Goal: Task Accomplishment & Management: Complete application form

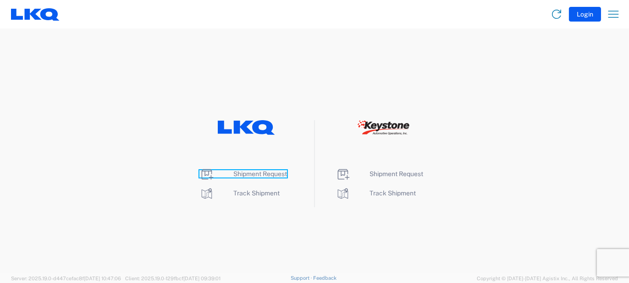
click at [204, 174] on icon at bounding box center [206, 174] width 15 height 15
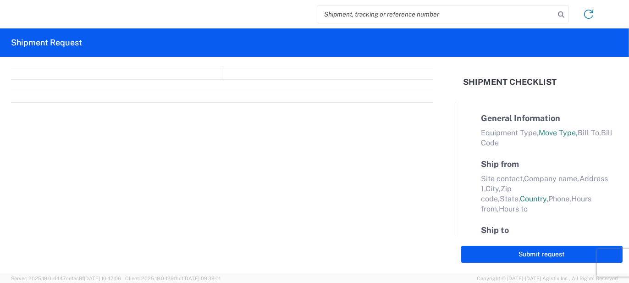
select select "FULL"
select select "LBS"
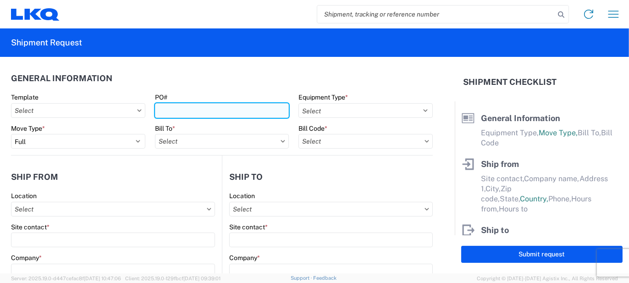
click at [174, 110] on input "PO#" at bounding box center [222, 110] width 134 height 15
type input "T3156"
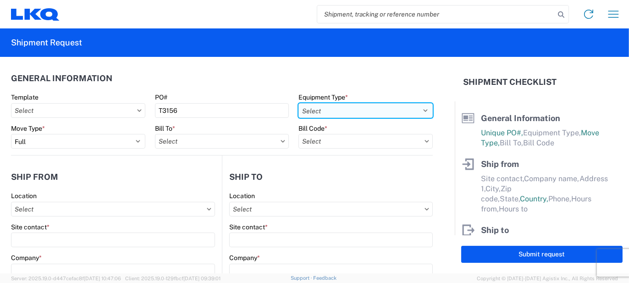
click at [419, 108] on select "Select 53’ Dry Van Flatbed Dropdeck (van) Lowboy (flatbed) Rail" at bounding box center [365, 110] width 134 height 15
select select "STDV"
click at [298, 103] on select "Select 53’ Dry Van Flatbed Dropdeck (van) Lowboy (flatbed) Rail" at bounding box center [365, 110] width 134 height 15
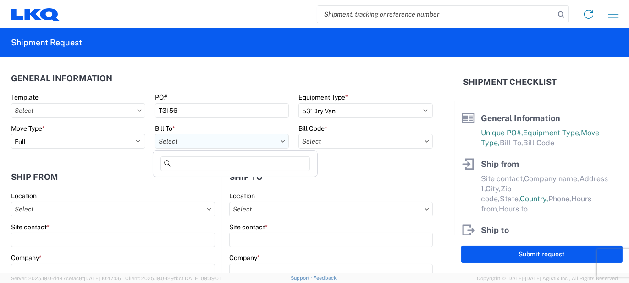
click at [181, 142] on input "text" at bounding box center [222, 141] width 134 height 15
click at [198, 161] on input at bounding box center [234, 163] width 149 height 15
type input "1882"
click at [226, 182] on div "1882 - North American ATK Corporation" at bounding box center [235, 182] width 160 height 15
type input "1882 - North American ATK Corporation"
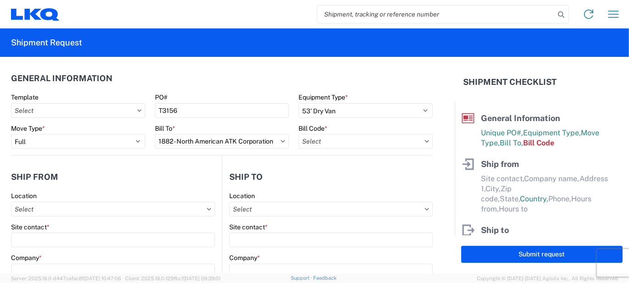
click at [425, 141] on icon at bounding box center [427, 141] width 4 height 2
click at [319, 140] on input "text" at bounding box center [365, 141] width 134 height 15
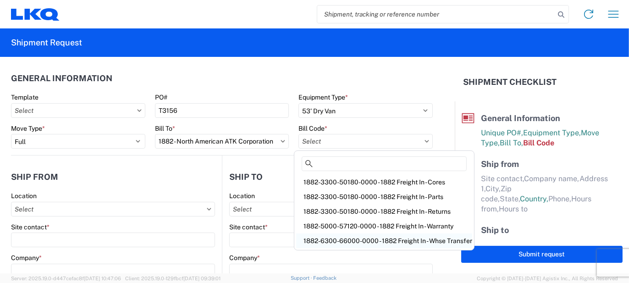
click at [412, 240] on div "1882-6300-66000-0000 - 1882 Freight In - Whse Transfer" at bounding box center [384, 240] width 176 height 15
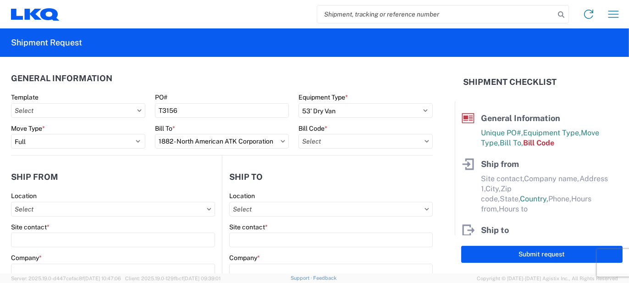
type input "1882-6300-66000-0000 - 1882 Freight In - Whse Transfer"
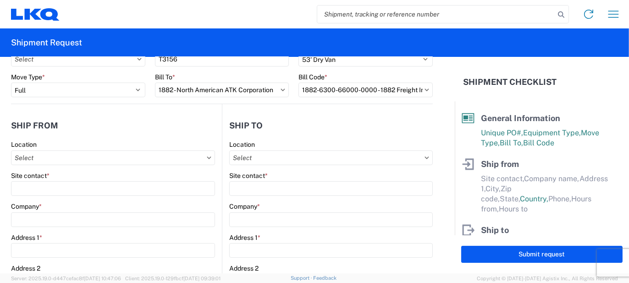
scroll to position [92, 0]
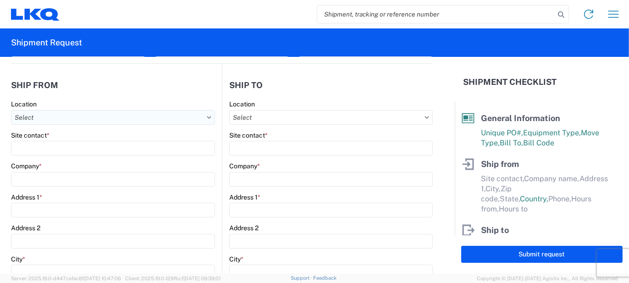
click at [19, 117] on input "text" at bounding box center [113, 117] width 204 height 15
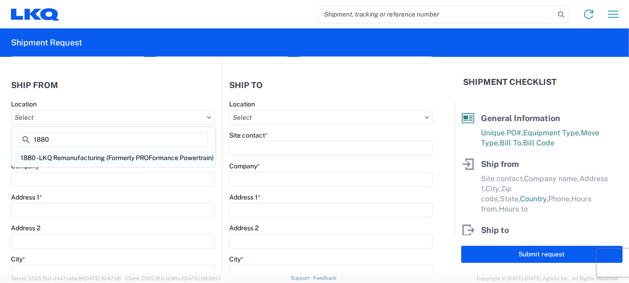
type input "1880"
click at [81, 158] on div "1880 - LKQ Remanufacturing (Formerly PROFormance Powertrain)" at bounding box center [113, 157] width 200 height 15
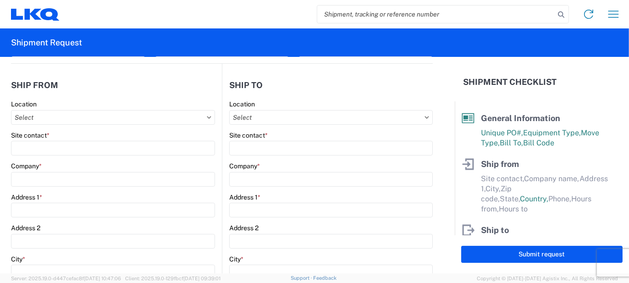
type input "1880 - LKQ Remanufacturing (Formerly PROFormance Powertrain)"
type input "LKQ Corporation"
type input "[STREET_ADDRESS]"
type input "[GEOGRAPHIC_DATA]"
type input "65803"
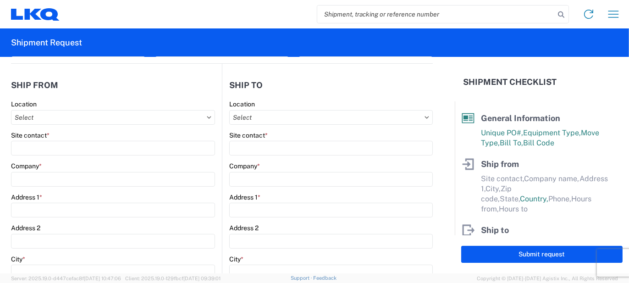
select select "MO"
select select "US"
type input "07:30"
type input "16:30"
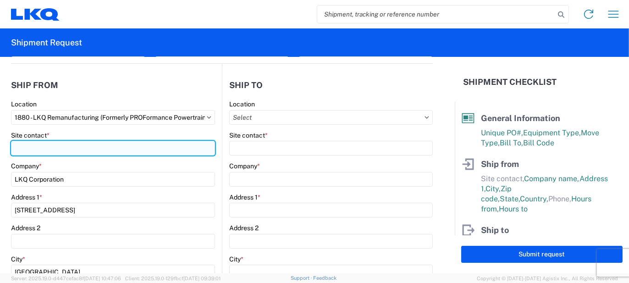
click at [33, 146] on input "Site contact *" at bounding box center [113, 148] width 204 height 15
type input "Jusitn"
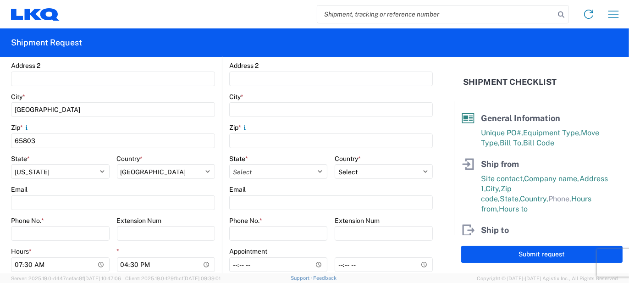
scroll to position [275, 0]
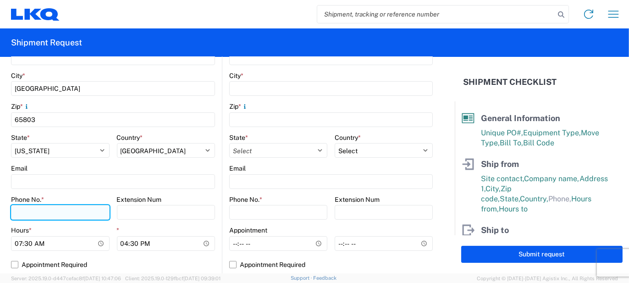
click at [38, 209] on input "Phone No. *" at bounding box center [60, 212] width 99 height 15
type input "[PHONE_NUMBER]"
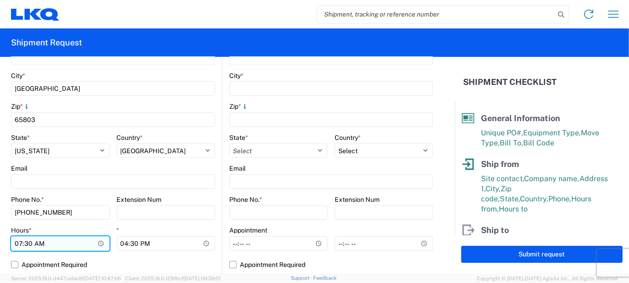
click at [18, 246] on input "07:30" at bounding box center [60, 243] width 99 height 15
type input "09:30"
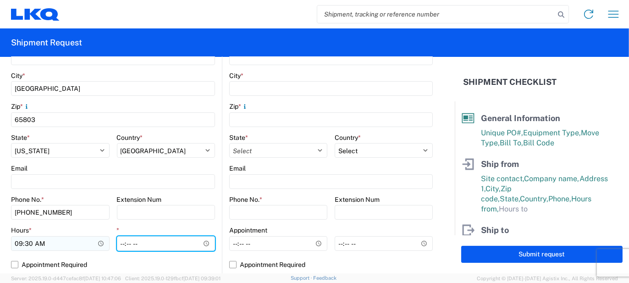
type input "14:30"
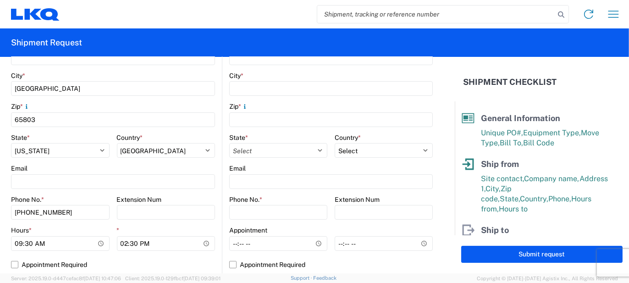
click at [215, 224] on main "1880 Location 1880 - LKQ Remanufacturing (Formerly PROFormance Powertrain) Site…" at bounding box center [116, 98] width 211 height 362
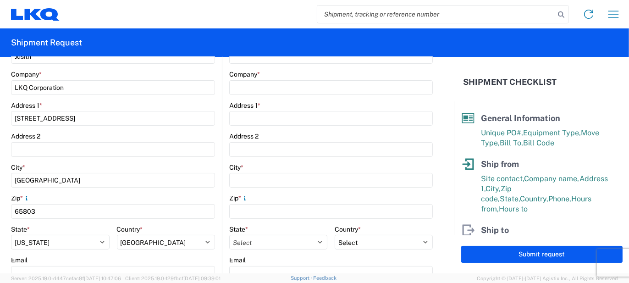
scroll to position [92, 0]
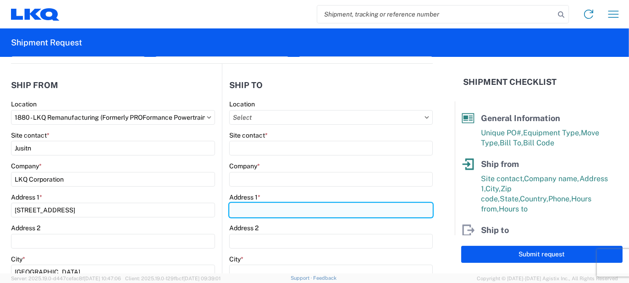
click at [250, 215] on input "Address 1 *" at bounding box center [330, 210] width 203 height 15
type input "[STREET_ADDRESS][PERSON_NAME]"
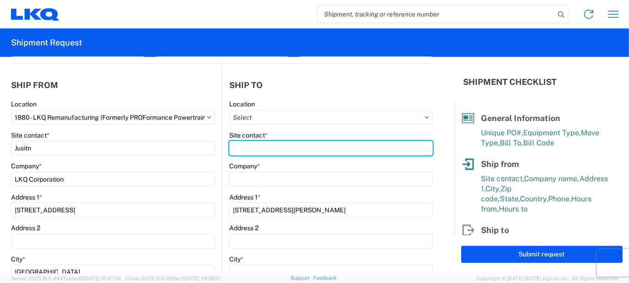
type input "[PERSON_NAME]"
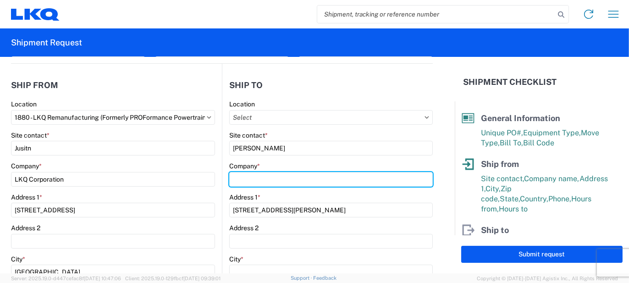
type input "LKQ Corporation"
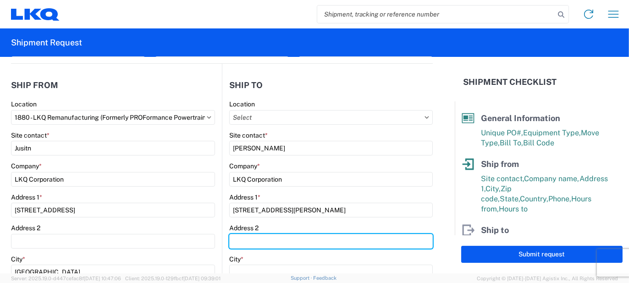
type input "Ste 110"
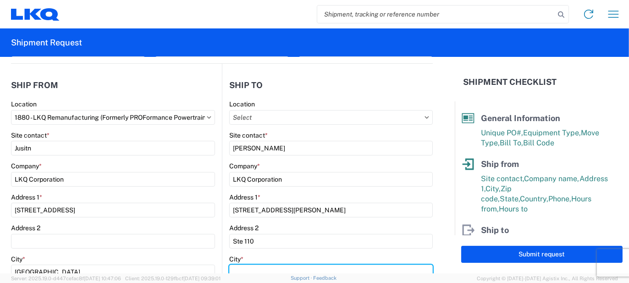
type input "[GEOGRAPHIC_DATA]"
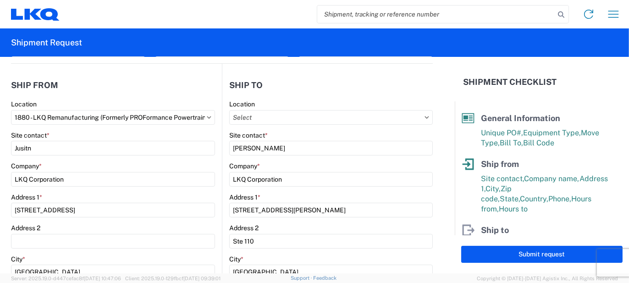
type input "95691"
select select "CA"
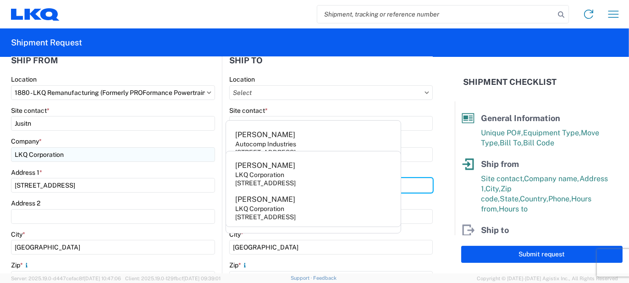
scroll to position [137, 0]
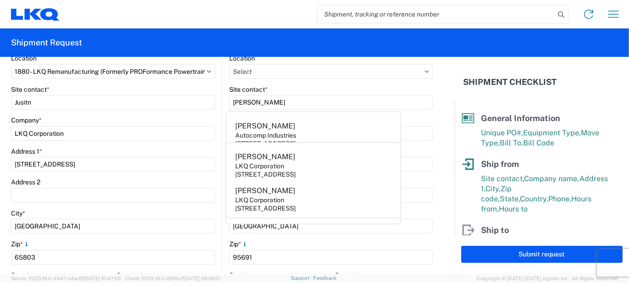
click at [284, 83] on agx-form-control-wrapper-v2 "Location" at bounding box center [330, 69] width 203 height 31
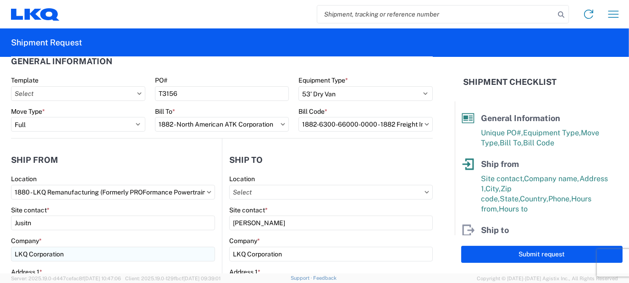
scroll to position [0, 0]
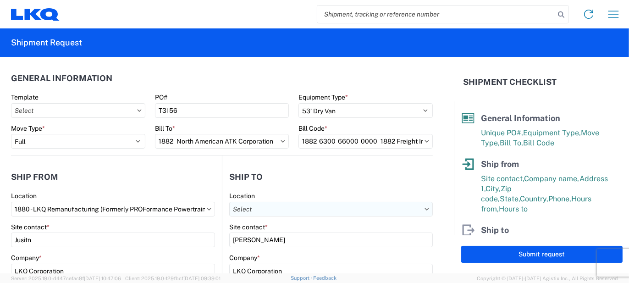
click at [257, 206] on input "text" at bounding box center [330, 209] width 203 height 15
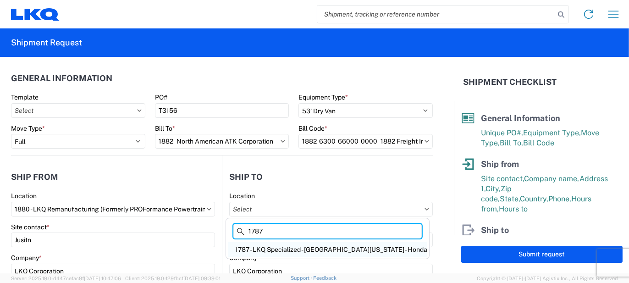
type input "1787"
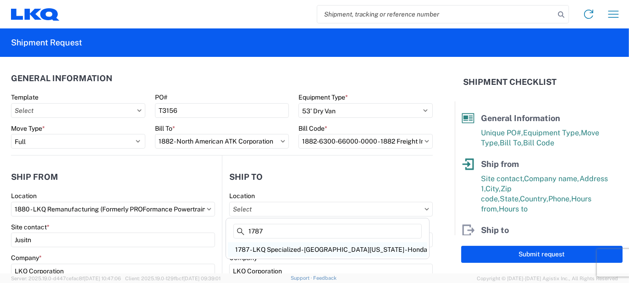
click at [298, 249] on div "1787 - LKQ Specialized - [GEOGRAPHIC_DATA][US_STATE] - Honda" at bounding box center [327, 249] width 199 height 15
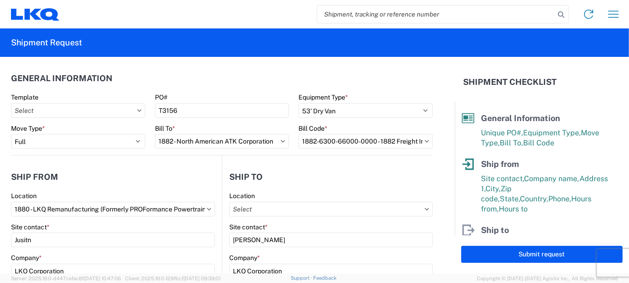
type input "1787 - LKQ Specialized - [GEOGRAPHIC_DATA][US_STATE] - Honda"
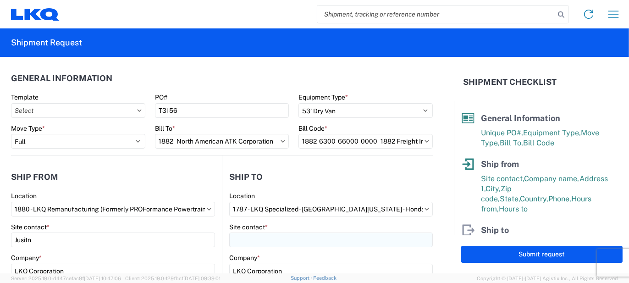
select select "US"
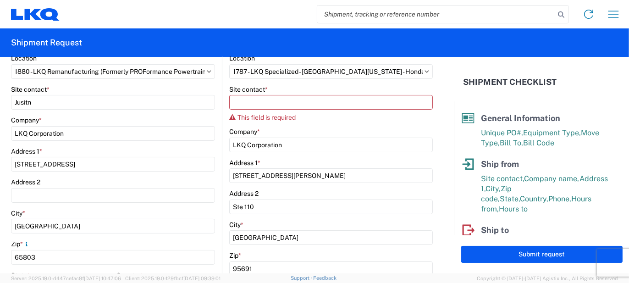
scroll to position [92, 0]
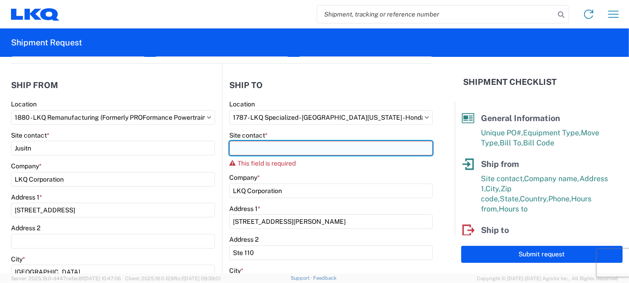
click at [257, 149] on input "Site contact *" at bounding box center [330, 148] width 203 height 15
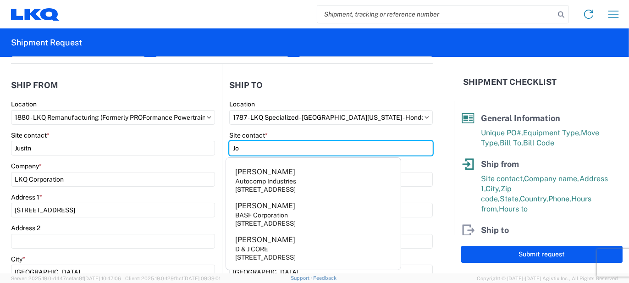
type input "[PERSON_NAME]"
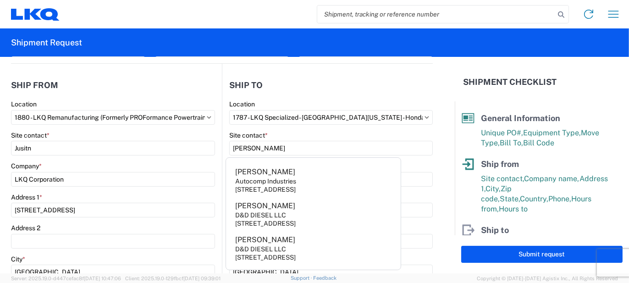
click at [222, 179] on main "1787 Location 1787 - LKQ Specialized - [GEOGRAPHIC_DATA][US_STATE] - Honda Site…" at bounding box center [327, 281] width 210 height 362
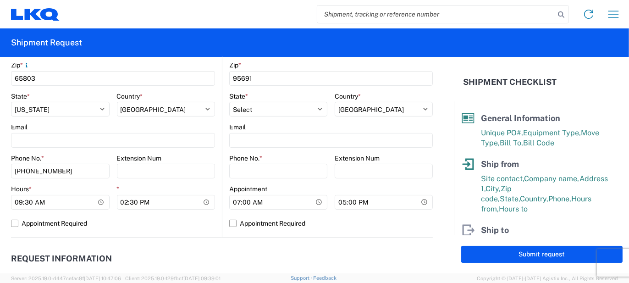
scroll to position [321, 0]
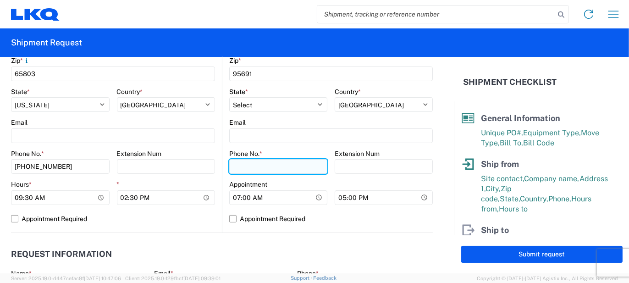
click at [251, 168] on input "Phone No. *" at bounding box center [278, 166] width 98 height 15
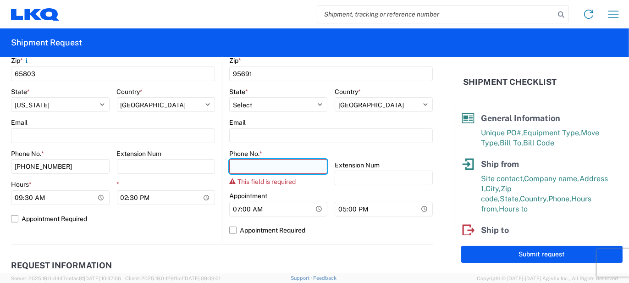
click at [244, 167] on input "Phone No. *" at bounding box center [278, 166] width 98 height 15
click at [254, 167] on input "Phone No. *" at bounding box center [278, 166] width 98 height 15
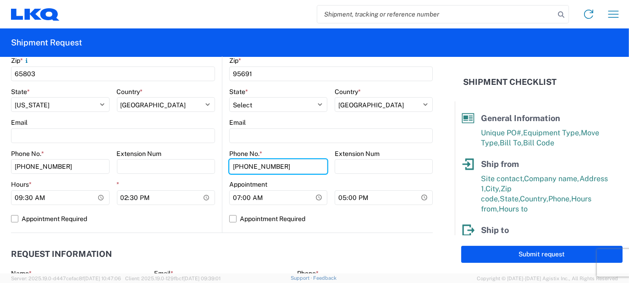
type input "[PHONE_NUMBER]"
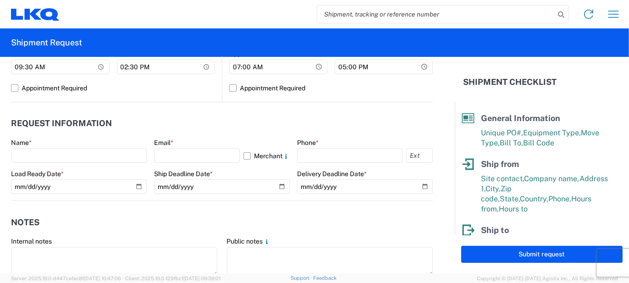
scroll to position [504, 0]
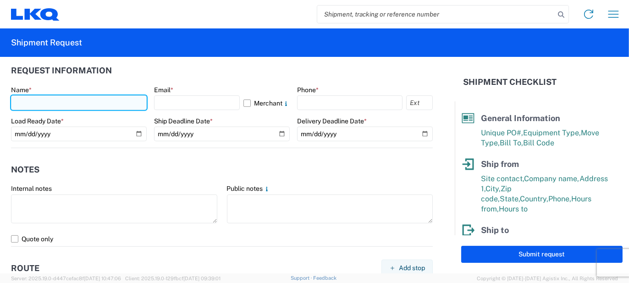
click at [37, 101] on input "text" at bounding box center [79, 102] width 136 height 15
type input "[PERSON_NAME]"
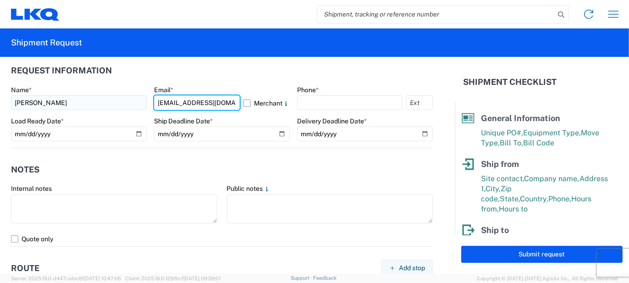
type input "[EMAIL_ADDRESS][DOMAIN_NAME]"
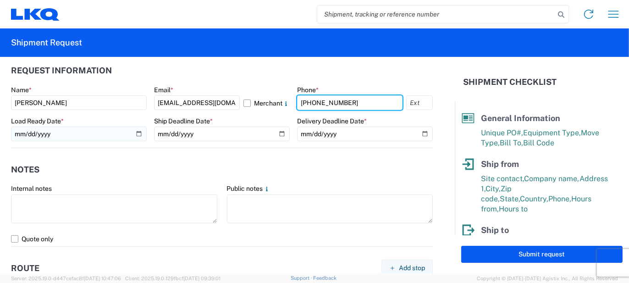
type input "[PHONE_NUMBER]"
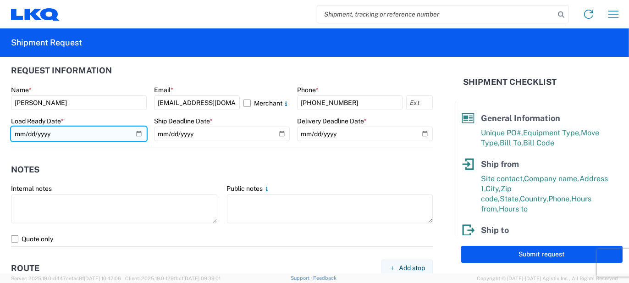
click at [132, 130] on input "date" at bounding box center [79, 133] width 136 height 15
click at [137, 133] on input "date" at bounding box center [79, 133] width 136 height 15
type input "[DATE]"
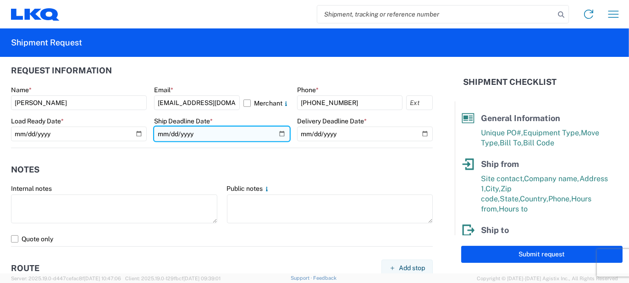
click at [276, 133] on input "date" at bounding box center [222, 133] width 136 height 15
type input "[DATE]"
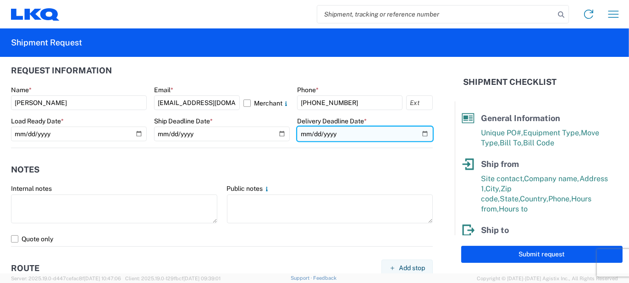
click at [420, 133] on input "date" at bounding box center [365, 133] width 136 height 15
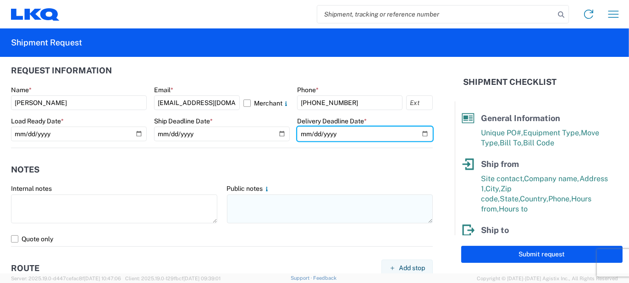
type input "[DATE]"
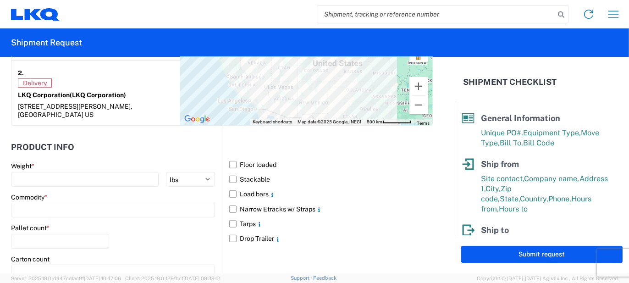
scroll to position [825, 0]
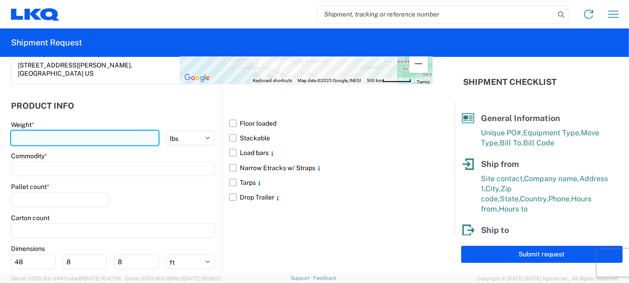
click at [73, 144] on input "number" at bounding box center [85, 138] width 148 height 15
type input "37234"
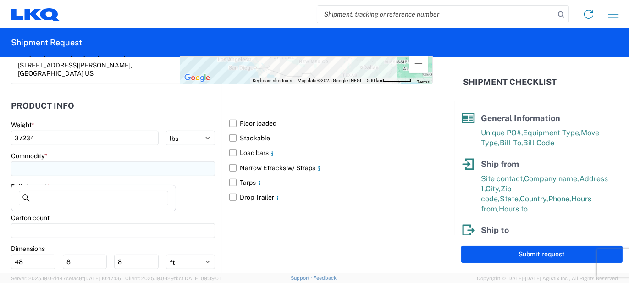
click at [40, 176] on input at bounding box center [113, 168] width 204 height 15
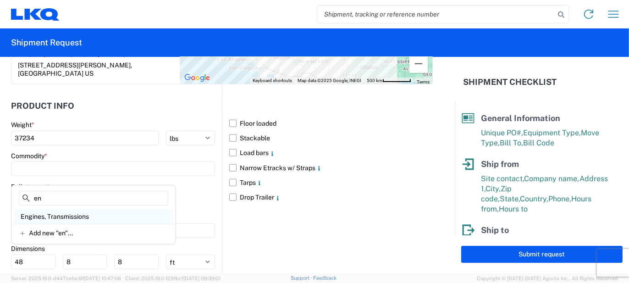
type input "en"
click at [57, 214] on div "Engines, Transmissions" at bounding box center [93, 216] width 160 height 15
type input "Engines, Transmissions"
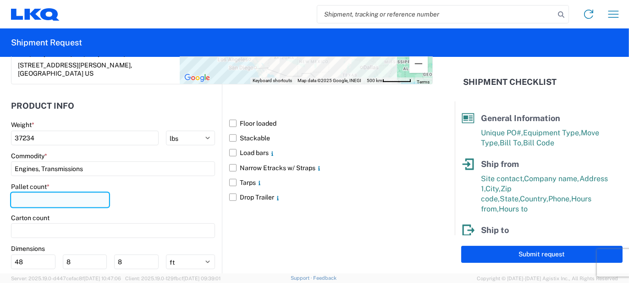
click at [33, 204] on input "number" at bounding box center [60, 199] width 98 height 15
type input "90"
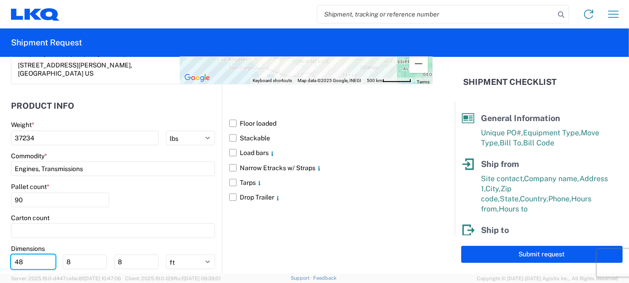
drag, startPoint x: 27, startPoint y: 267, endPoint x: 0, endPoint y: 266, distance: 27.5
click at [0, 266] on form "General Information Template PO# T3156 Equipment Type * Select 53’ Dry Van Flat…" at bounding box center [227, 165] width 455 height 216
type input "53"
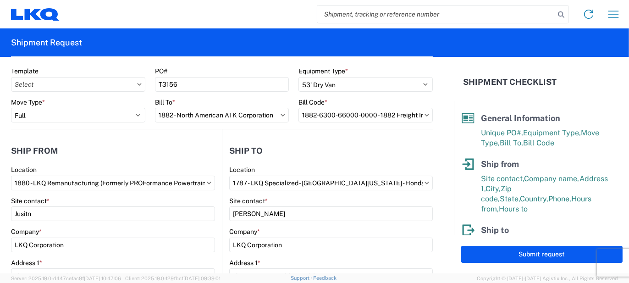
scroll to position [0, 0]
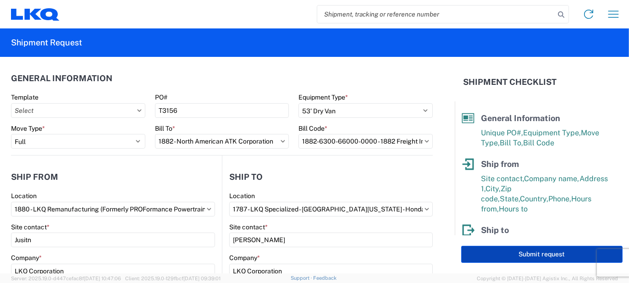
click at [543, 254] on button "Submit request" at bounding box center [541, 254] width 161 height 17
select select "US"
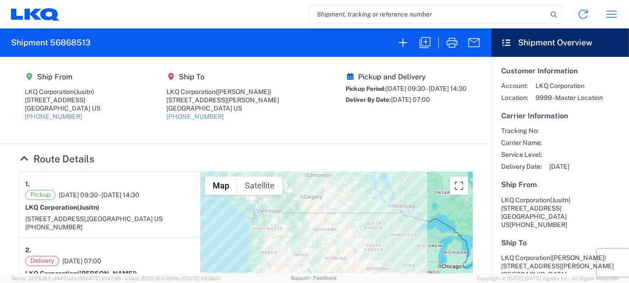
click at [150, 151] on agx-collapsable-section "Route Details 1. Pickup [DATE] 09:30 - [DATE] 14:30 LKQ Corporation (Jusitn) [S…" at bounding box center [245, 273] width 491 height 258
click at [140, 136] on section "Ship From LKQ Corporation ([GEOGRAPHIC_DATA]) [STREET_ADDRESS] [PHONE_NUMBER] S…" at bounding box center [245, 100] width 491 height 87
click at [166, 135] on section "Ship From LKQ Corporation ([GEOGRAPHIC_DATA]) [STREET_ADDRESS] [PHONE_NUMBER] S…" at bounding box center [245, 100] width 491 height 87
